Goal: Task Accomplishment & Management: Use online tool/utility

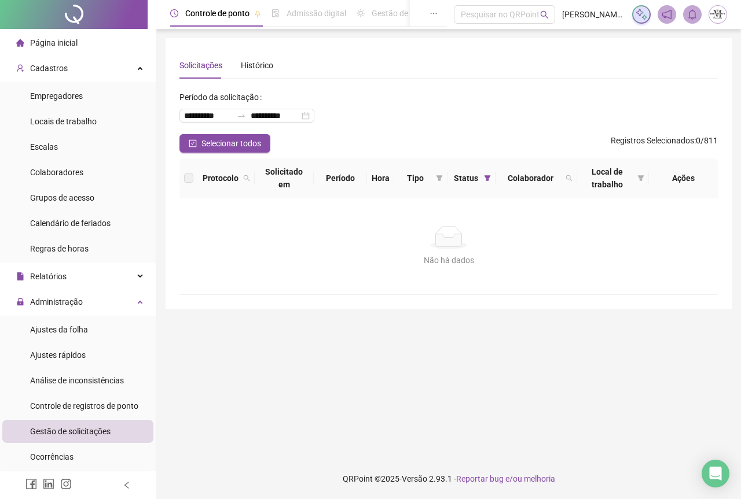
scroll to position [231, 0]
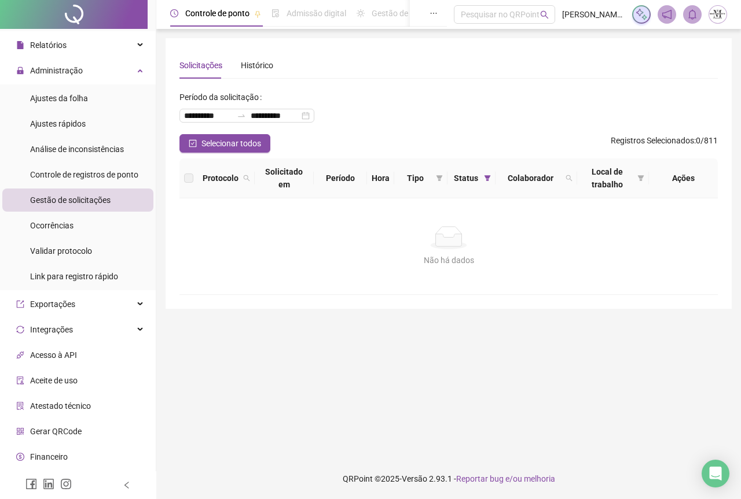
click at [69, 10] on div at bounding box center [74, 14] width 148 height 29
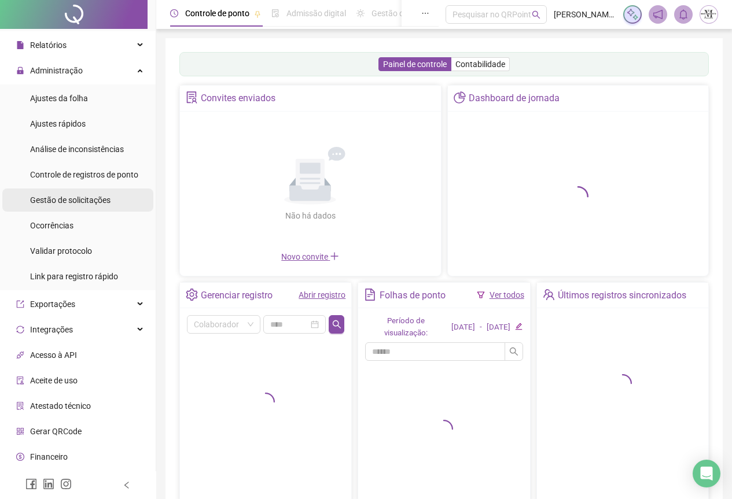
click at [57, 201] on span "Gestão de solicitações" at bounding box center [70, 200] width 80 height 9
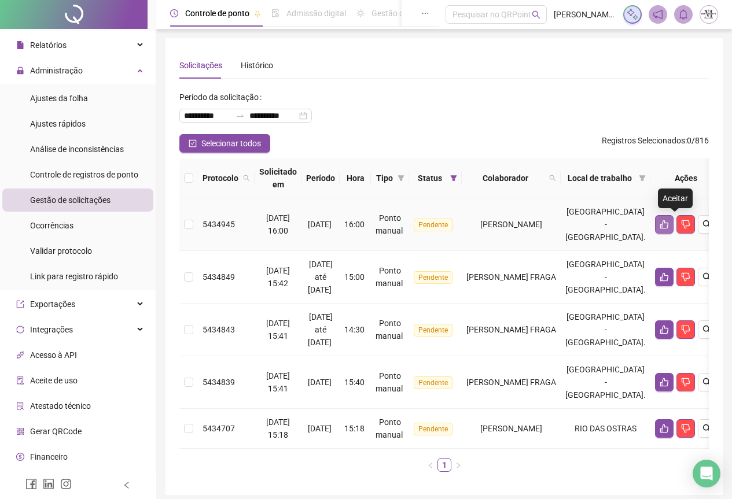
click at [669, 223] on icon "like" at bounding box center [664, 224] width 9 height 9
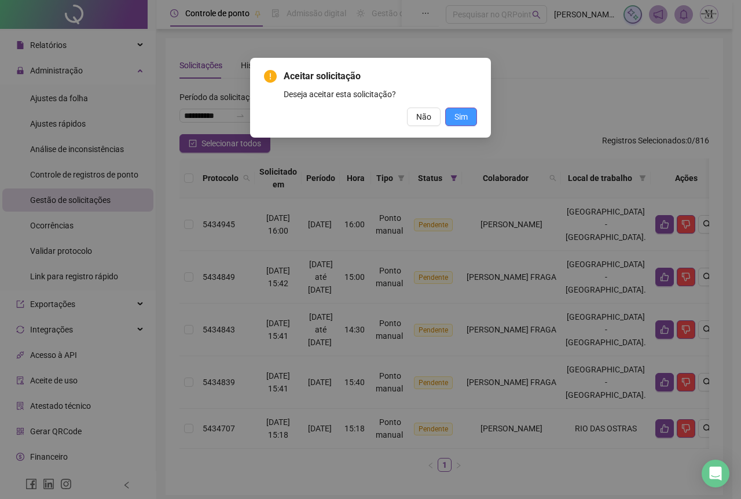
click at [461, 116] on span "Sim" at bounding box center [460, 117] width 13 height 13
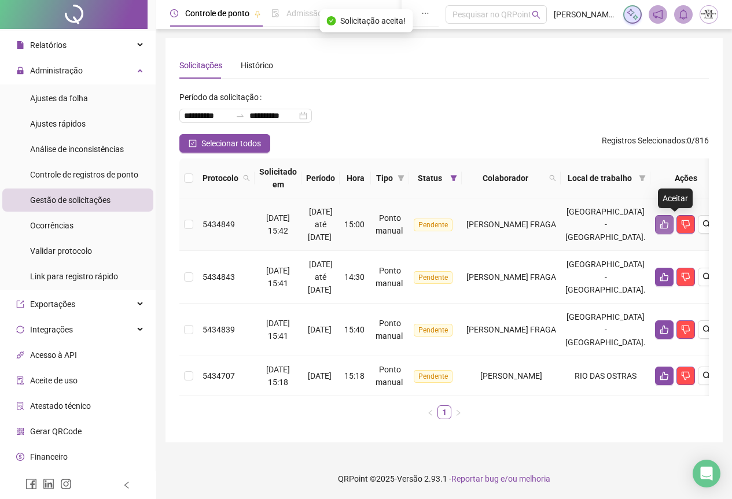
click at [674, 230] on button "button" at bounding box center [664, 224] width 19 height 19
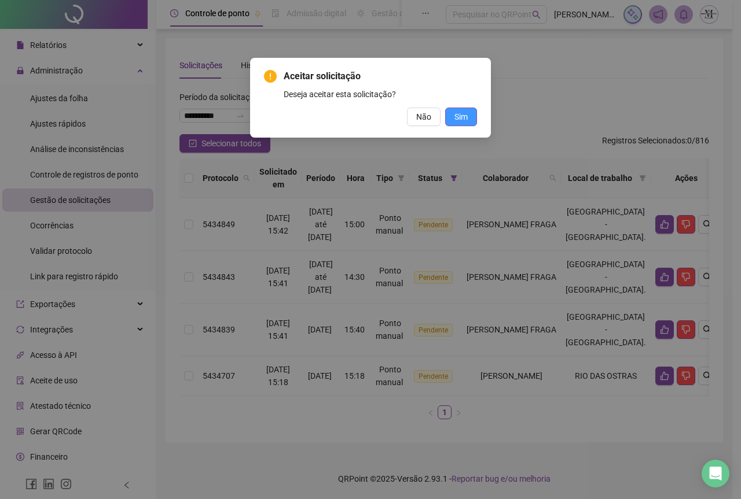
click at [465, 119] on span "Sim" at bounding box center [460, 117] width 13 height 13
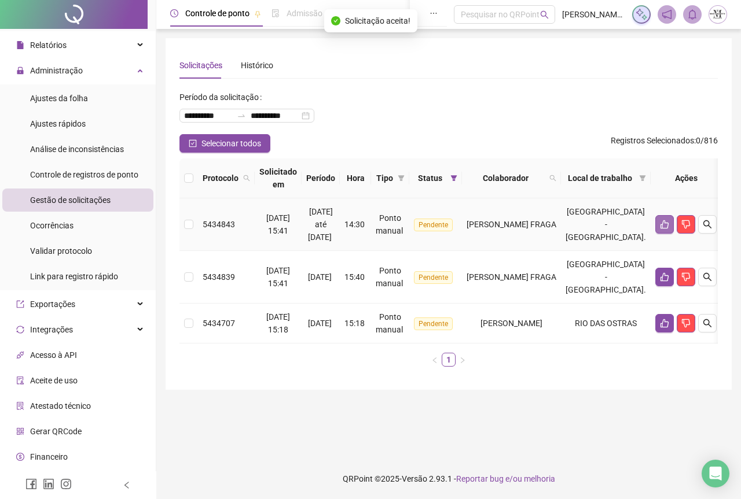
click at [669, 229] on icon "like" at bounding box center [664, 224] width 9 height 9
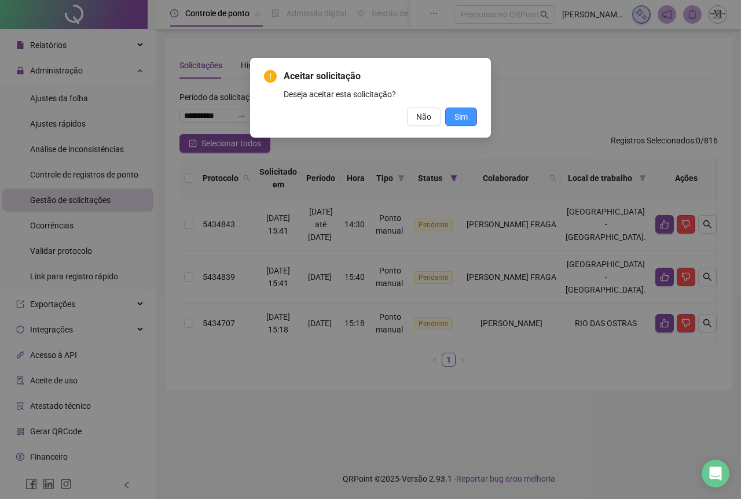
click at [462, 121] on span "Sim" at bounding box center [460, 117] width 13 height 13
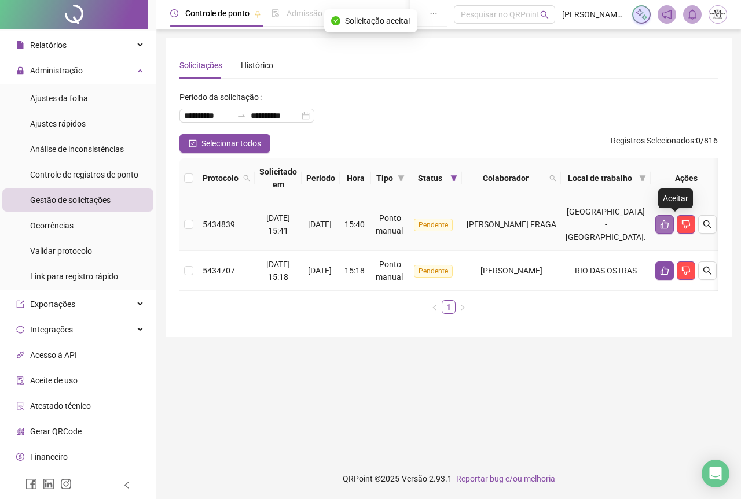
click at [668, 229] on icon "like" at bounding box center [664, 224] width 8 height 9
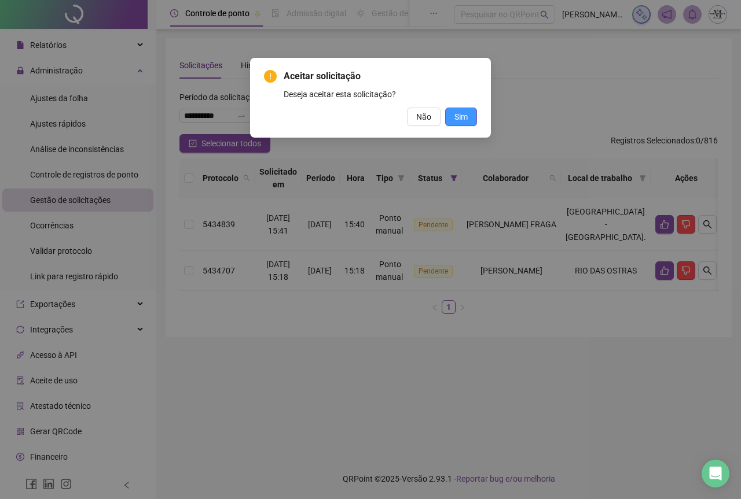
click at [462, 119] on span "Sim" at bounding box center [460, 117] width 13 height 13
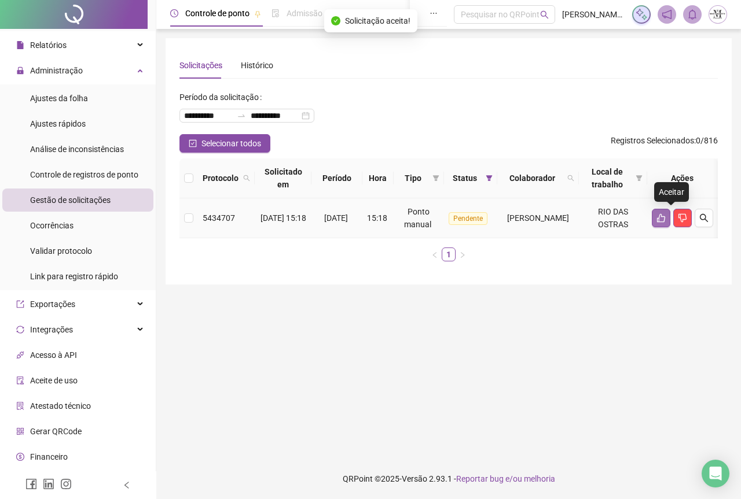
click at [665, 220] on button "button" at bounding box center [661, 218] width 19 height 19
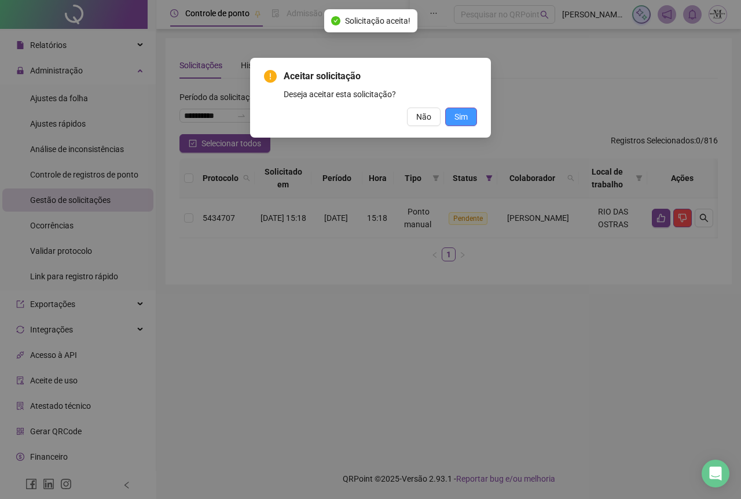
click at [462, 115] on span "Sim" at bounding box center [460, 117] width 13 height 13
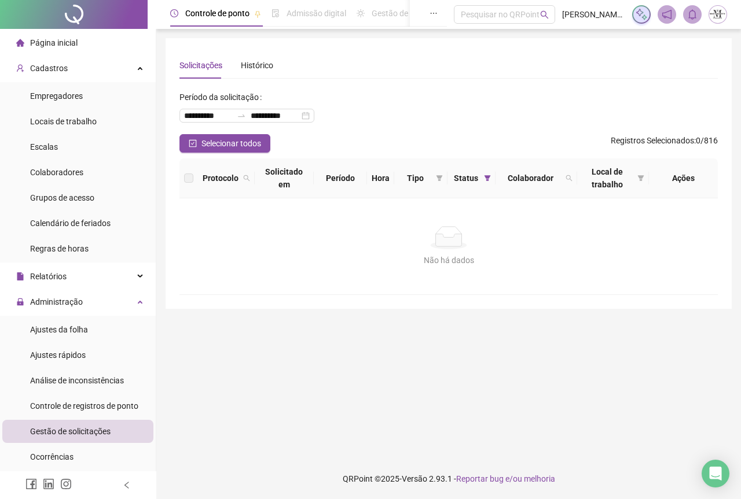
click at [56, 429] on span "Gestão de solicitações" at bounding box center [70, 431] width 80 height 9
click at [82, 8] on div at bounding box center [74, 14] width 148 height 29
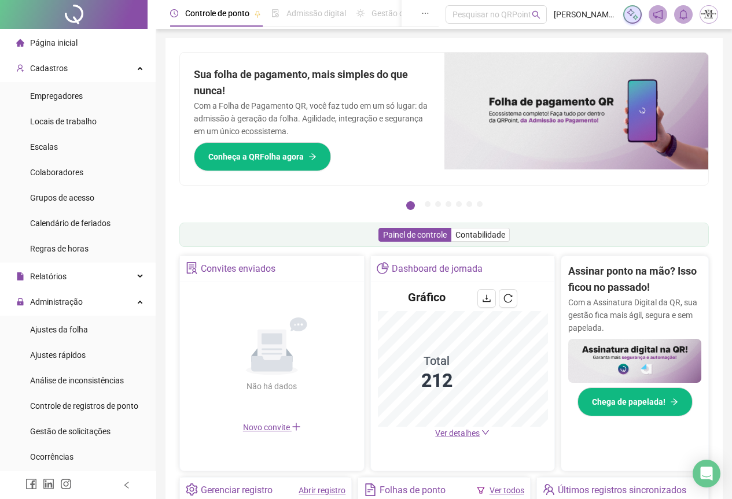
click at [73, 25] on div at bounding box center [74, 14] width 148 height 29
click at [66, 429] on span "Gestão de solicitações" at bounding box center [70, 431] width 80 height 9
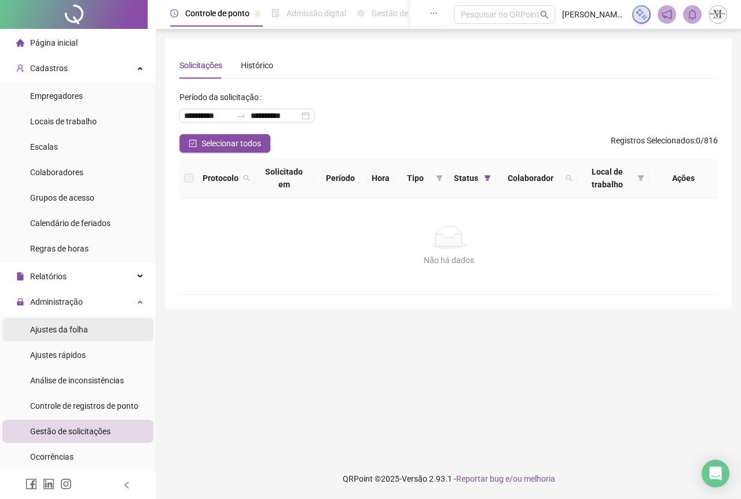
click at [42, 332] on span "Ajustes da folha" at bounding box center [59, 329] width 58 height 9
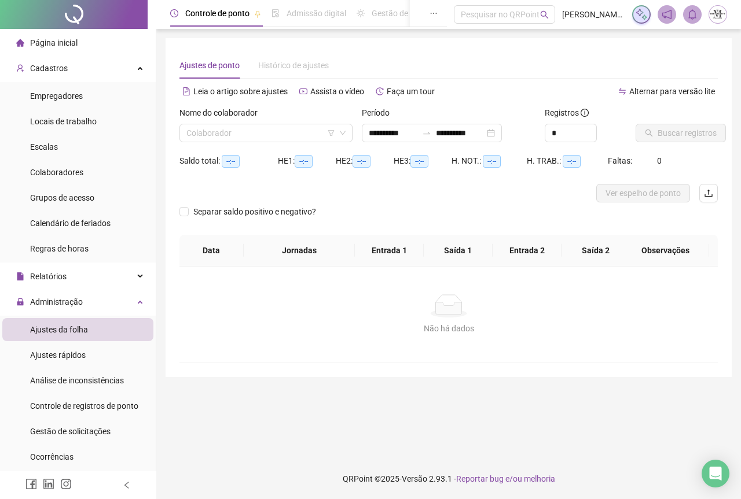
type input "**********"
click at [61, 427] on span "Gestão de solicitações" at bounding box center [70, 431] width 80 height 9
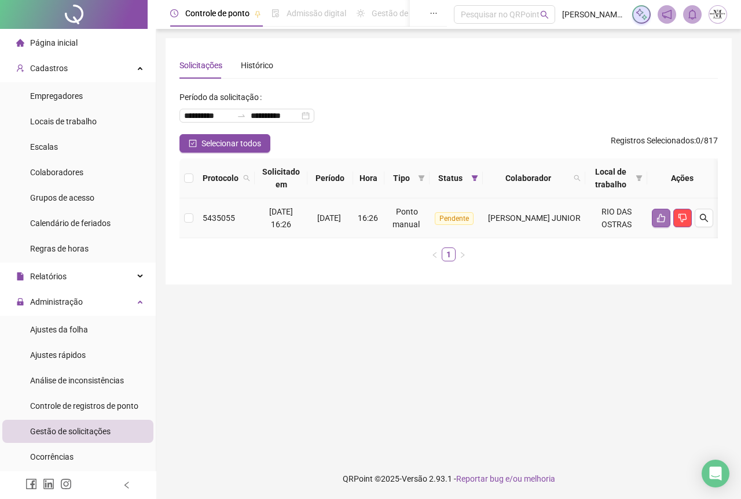
click at [670, 218] on button "button" at bounding box center [661, 218] width 19 height 19
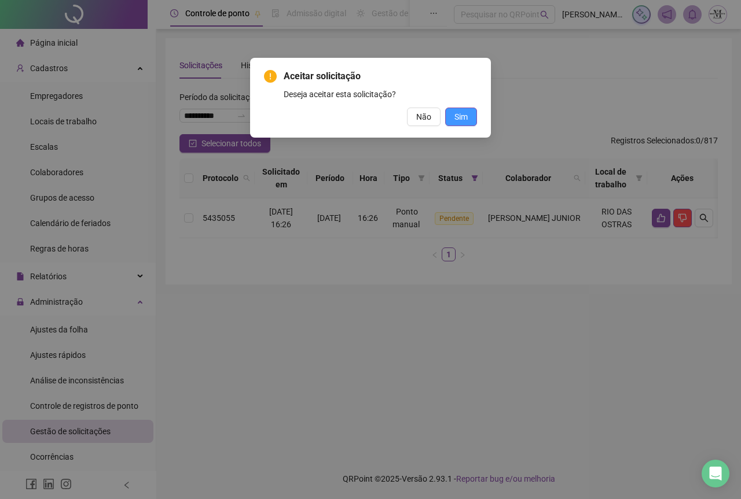
click at [467, 117] on span "Sim" at bounding box center [460, 117] width 13 height 13
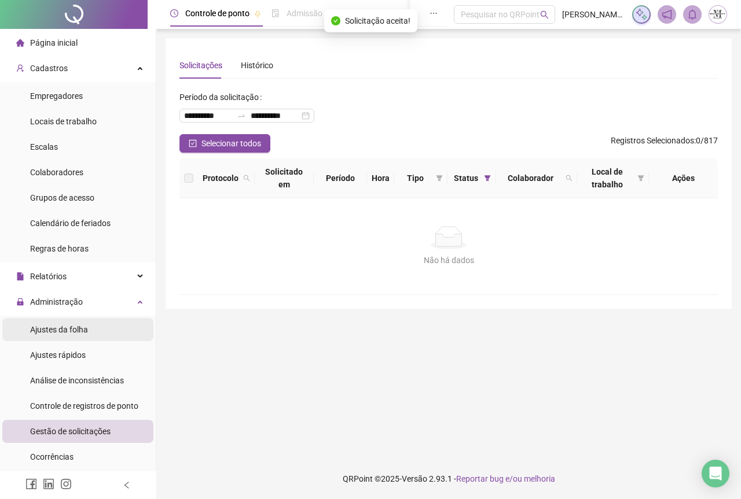
click at [50, 333] on span "Ajustes da folha" at bounding box center [59, 329] width 58 height 9
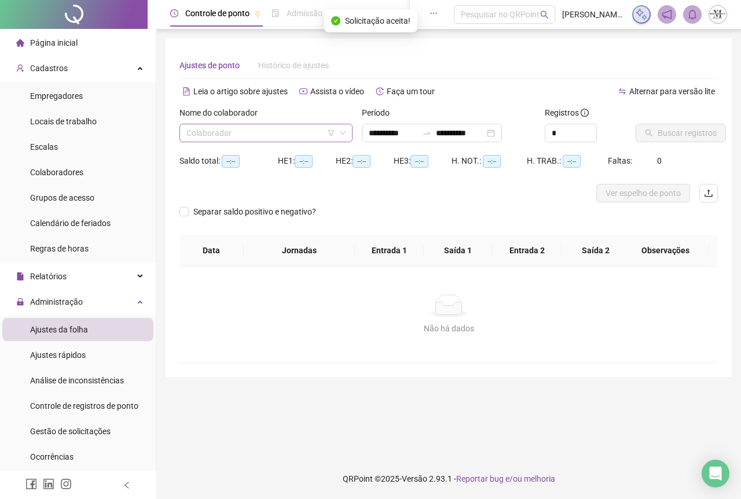
type input "**********"
click at [225, 130] on input "search" at bounding box center [260, 132] width 149 height 17
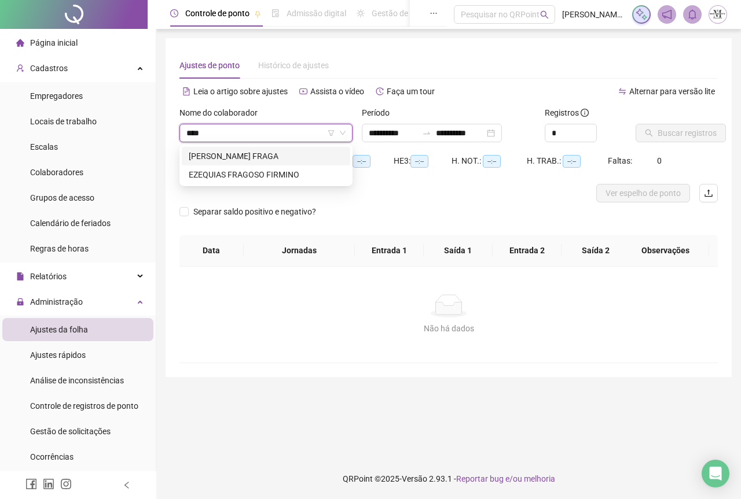
type input "*****"
click at [251, 155] on div "[PERSON_NAME] FRAGA" at bounding box center [266, 156] width 154 height 13
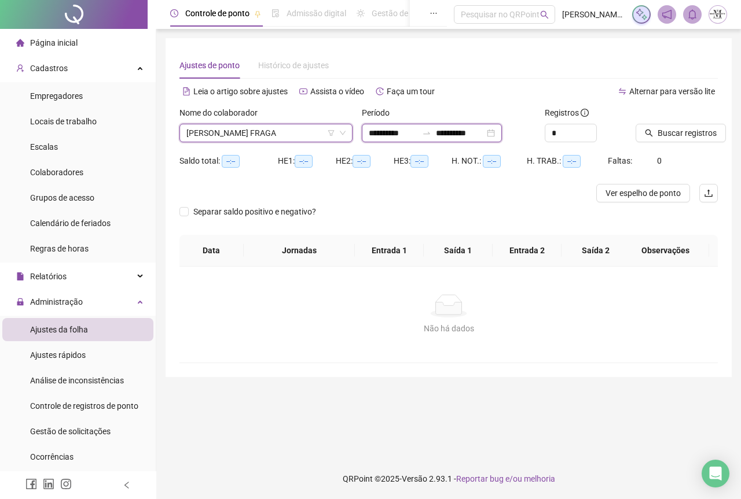
click at [474, 133] on input "**********" at bounding box center [460, 133] width 49 height 13
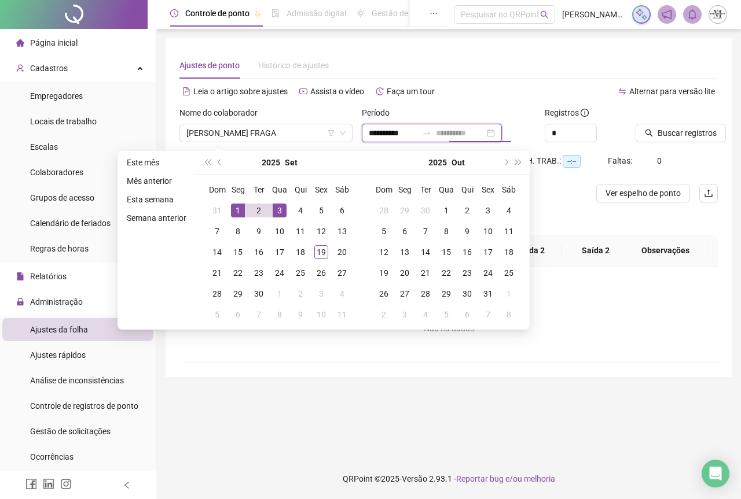
type input "**********"
click at [239, 210] on div "1" at bounding box center [238, 211] width 14 height 14
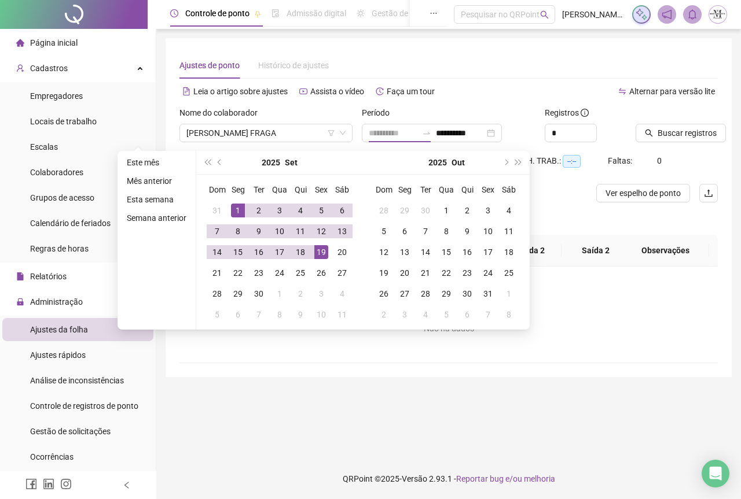
click at [318, 252] on div "19" at bounding box center [321, 252] width 14 height 14
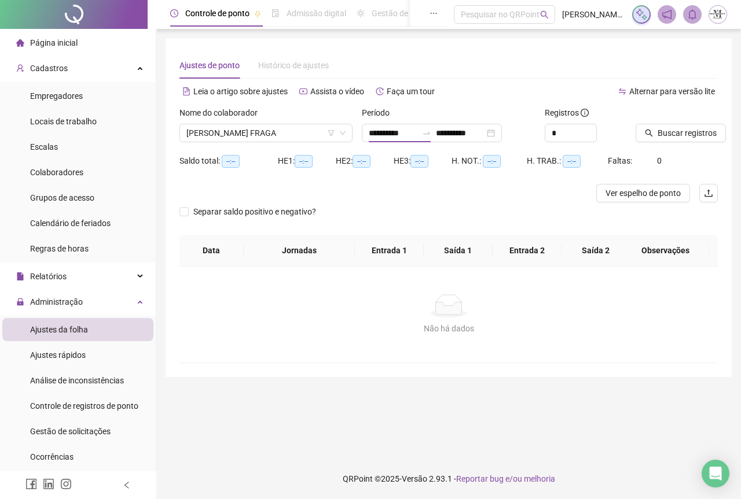
type input "**********"
click at [661, 131] on span "Buscar registros" at bounding box center [686, 133] width 59 height 13
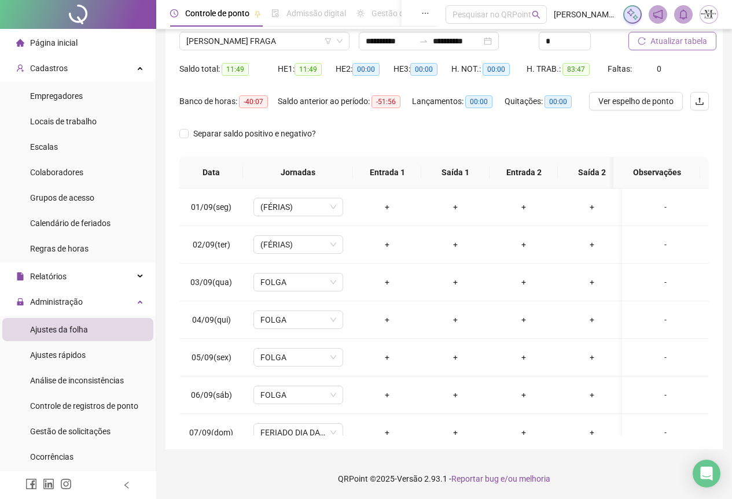
click at [685, 45] on span "Atualizar tabela" at bounding box center [678, 41] width 57 height 13
